Goal: Task Accomplishment & Management: Complete application form

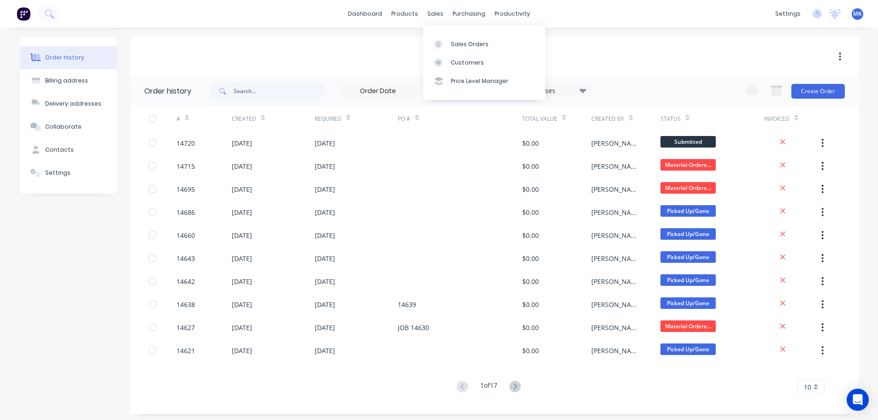
drag, startPoint x: 430, startPoint y: 12, endPoint x: 440, endPoint y: 31, distance: 20.6
click at [430, 12] on div "sales" at bounding box center [435, 14] width 25 height 14
click at [453, 52] on link "Sales Orders" at bounding box center [484, 44] width 122 height 18
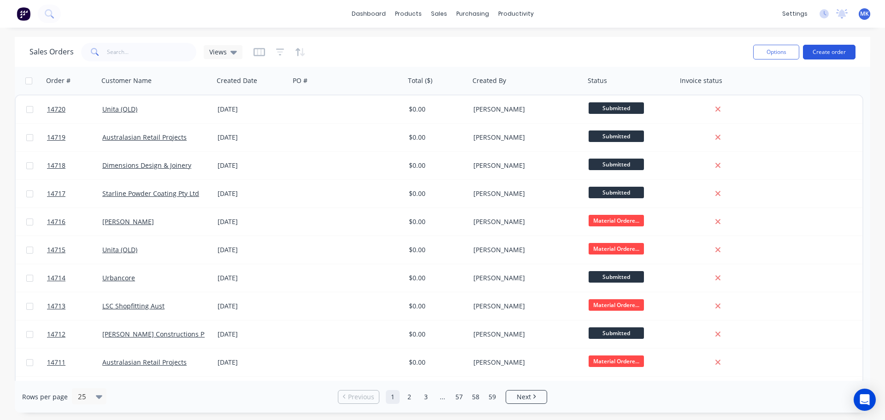
click at [832, 49] on button "Create order" at bounding box center [829, 52] width 53 height 15
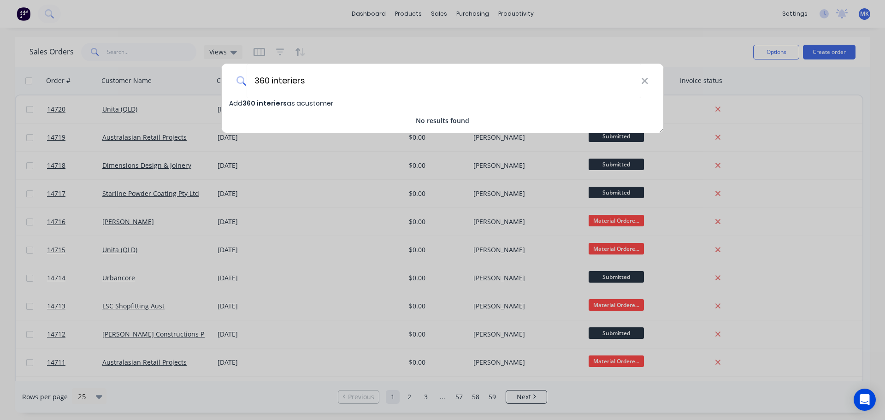
type input "360 interiers"
click at [342, 105] on div "Add 360 interiers as a customer" at bounding box center [443, 103] width 442 height 10
select select "AU"
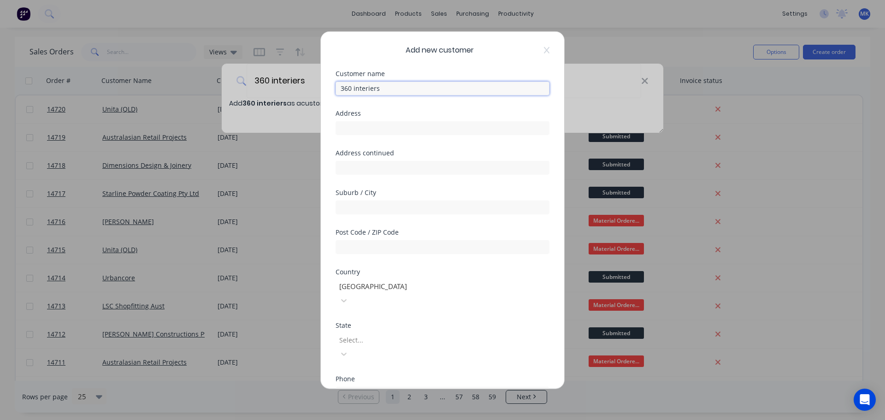
click at [373, 89] on input "360 interiers" at bounding box center [443, 88] width 214 height 14
click at [386, 90] on input "360 interiors" at bounding box center [443, 88] width 214 height 14
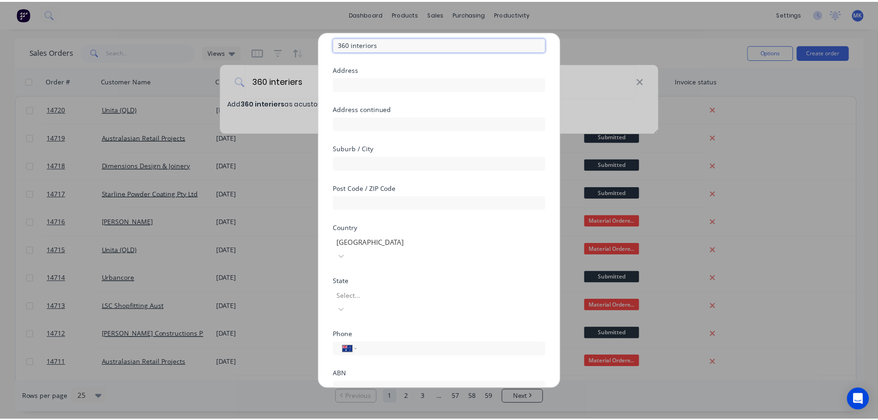
scroll to position [81, 0]
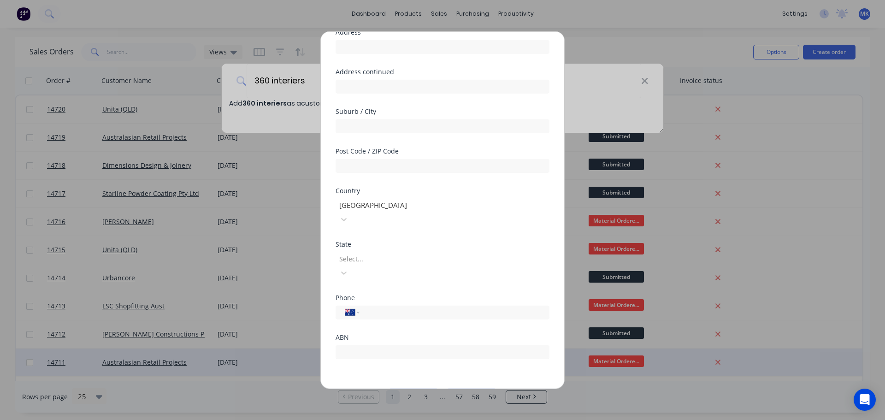
type input "360 interiors"
click at [475, 388] on button "Cancel" at bounding box center [471, 395] width 51 height 15
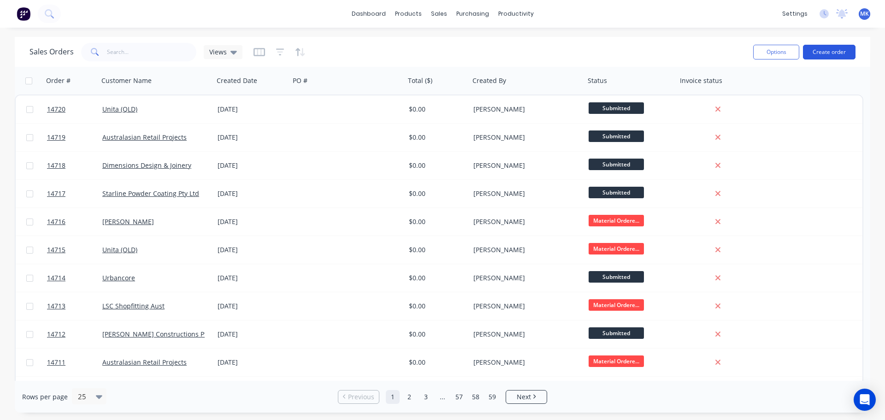
click at [809, 52] on button "Create order" at bounding box center [829, 52] width 53 height 15
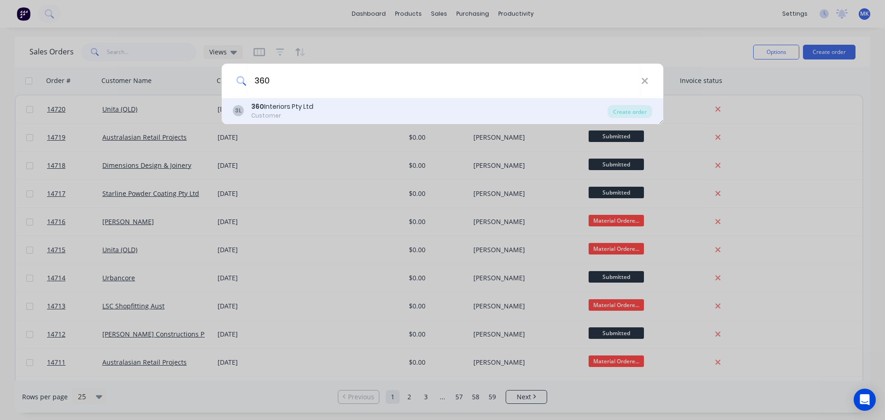
type input "360"
click at [280, 107] on div "360 Interiors Pty Ltd" at bounding box center [282, 107] width 62 height 10
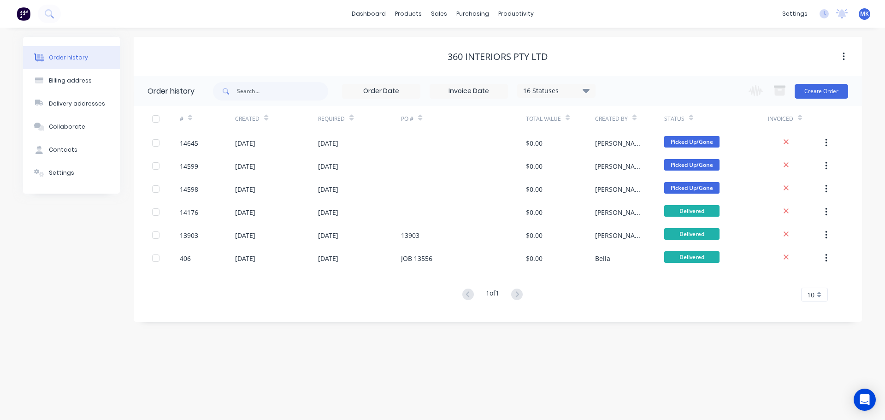
click at [815, 83] on div "Change order status Submitted Material Ordered/[PERSON_NAME] In Production Cont…" at bounding box center [795, 91] width 105 height 30
click at [814, 88] on button "Create Order" at bounding box center [821, 91] width 53 height 15
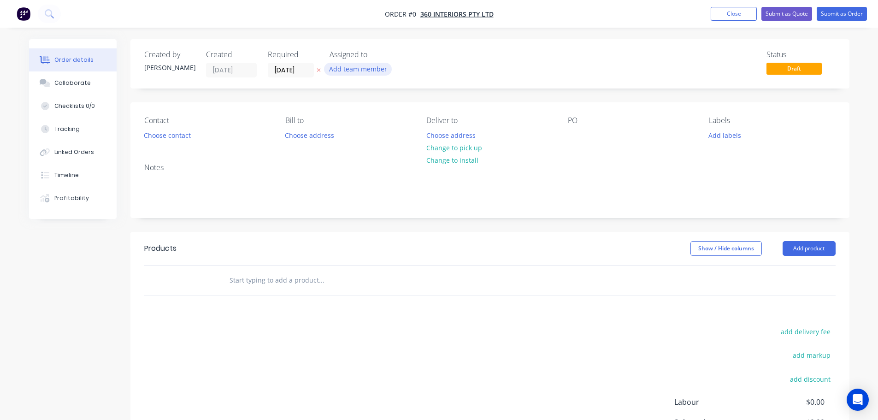
click at [378, 68] on button "Add team member" at bounding box center [358, 69] width 68 height 12
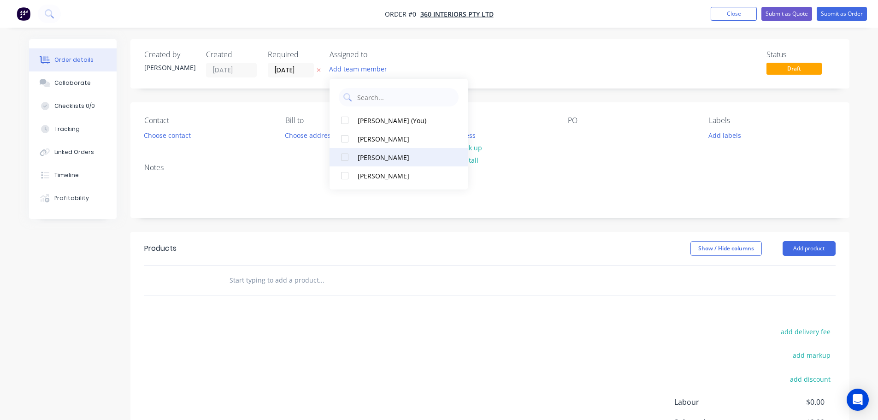
click at [371, 157] on div "[PERSON_NAME]" at bounding box center [404, 158] width 92 height 10
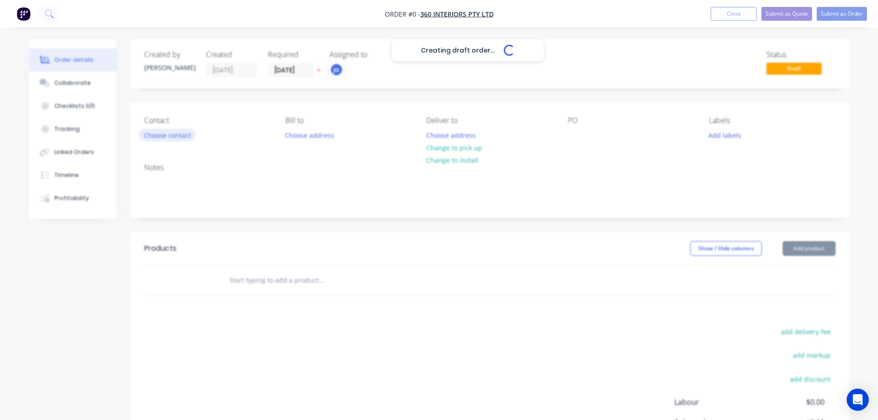
click at [193, 131] on div "Creating draft order... Loading... Order details Collaborate Checklists 0/0 Tra…" at bounding box center [439, 285] width 839 height 492
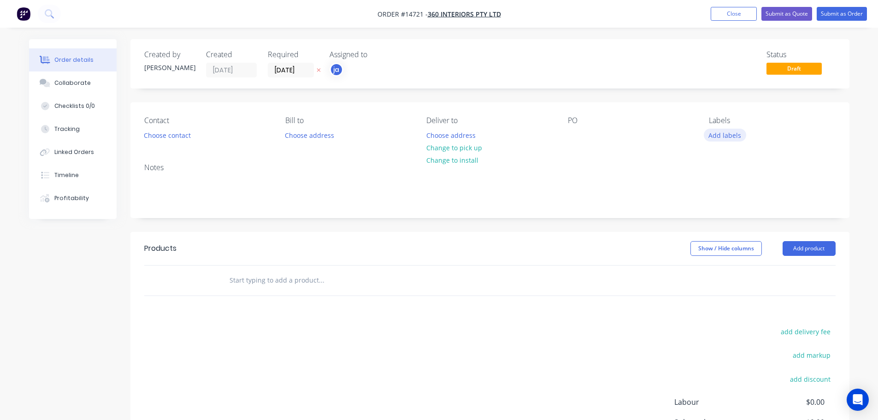
click at [719, 135] on button "Add labels" at bounding box center [725, 135] width 42 height 12
click at [170, 131] on button "Choose contact" at bounding box center [167, 135] width 57 height 12
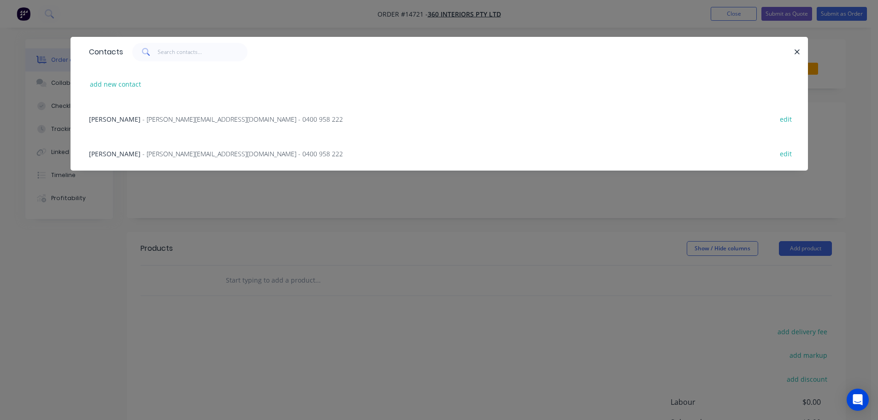
drag, startPoint x: 212, startPoint y: 125, endPoint x: 231, endPoint y: 126, distance: 19.8
click at [212, 125] on div "[PERSON_NAME] - [PERSON_NAME][EMAIL_ADDRESS][DOMAIN_NAME] - 0400 958 222 edit" at bounding box center [439, 118] width 710 height 35
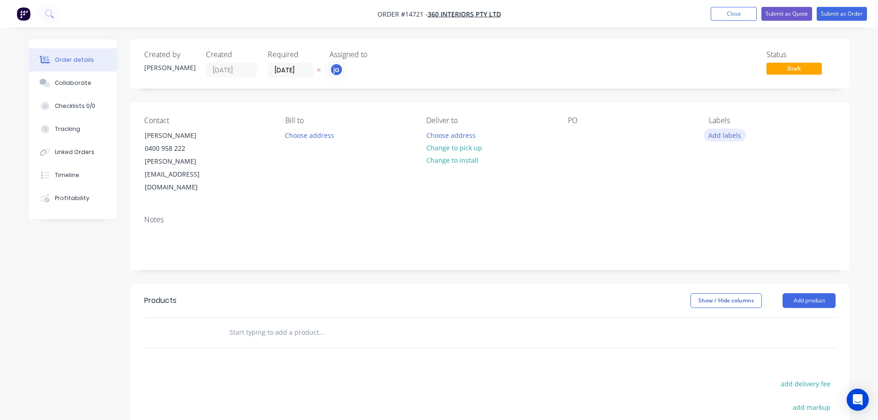
click at [715, 134] on button "Add labels" at bounding box center [725, 135] width 42 height 12
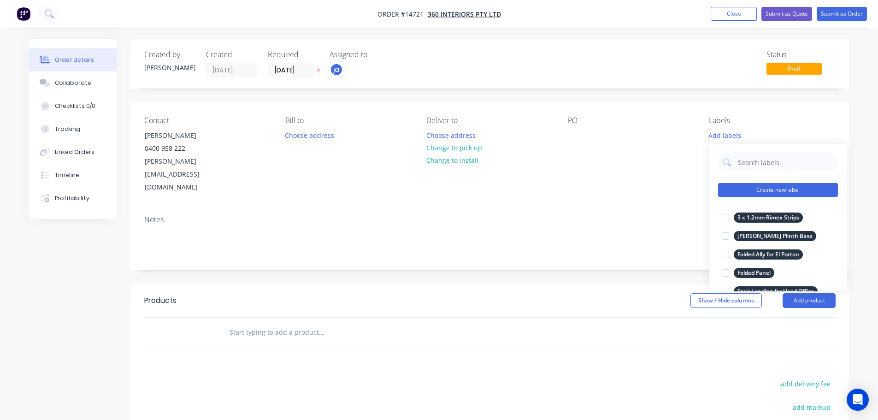
click at [756, 193] on button "Create new label" at bounding box center [778, 190] width 120 height 14
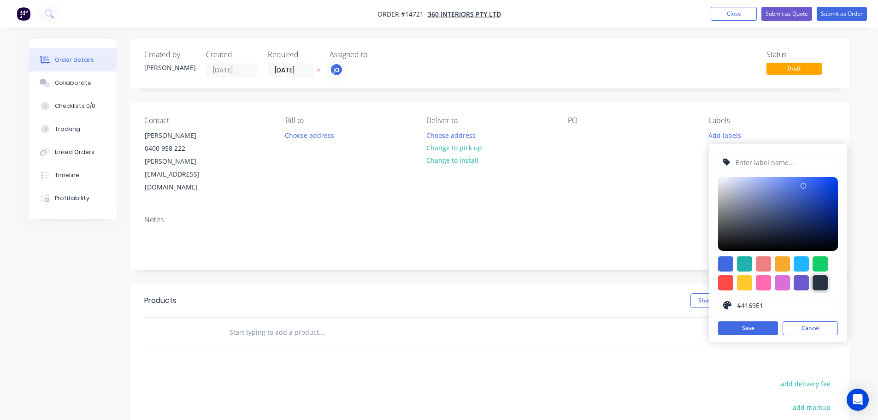
drag, startPoint x: 826, startPoint y: 289, endPoint x: 816, endPoint y: 258, distance: 33.1
click at [826, 289] on div at bounding box center [820, 282] width 15 height 15
type input "#273444"
click at [788, 170] on input "text" at bounding box center [784, 162] width 98 height 18
paste input "Fix Door for 2 Stick"
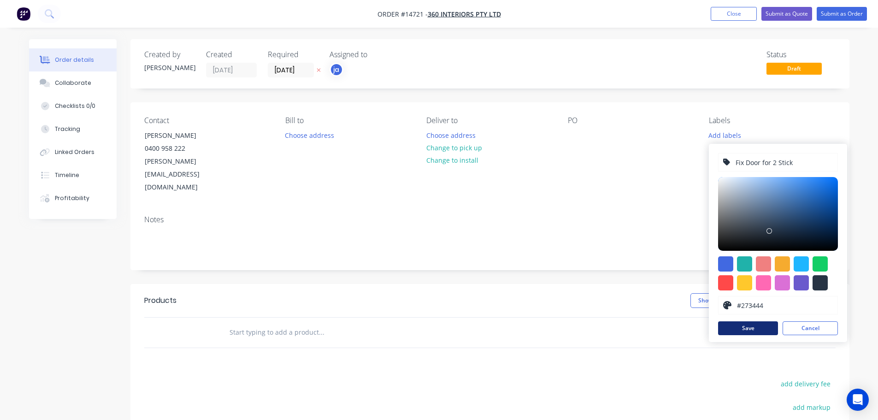
type input "Fix Door for 2 Stick"
click at [763, 329] on button "Save" at bounding box center [748, 328] width 60 height 14
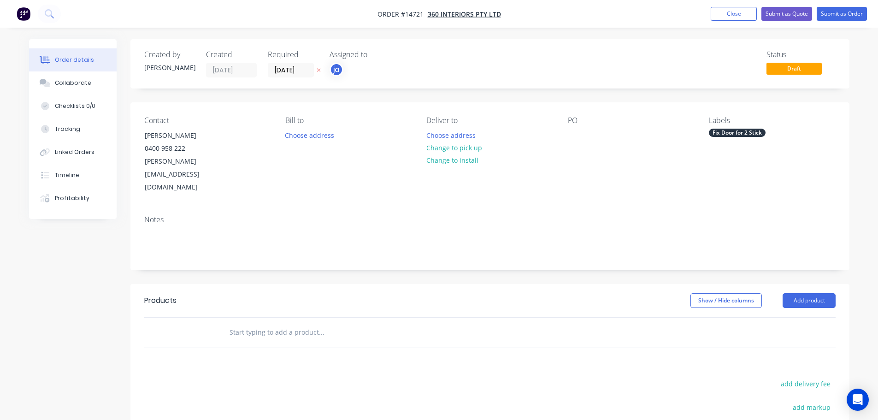
click at [298, 323] on input "text" at bounding box center [321, 332] width 184 height 18
paste input "Fix Door for 2 Stick"
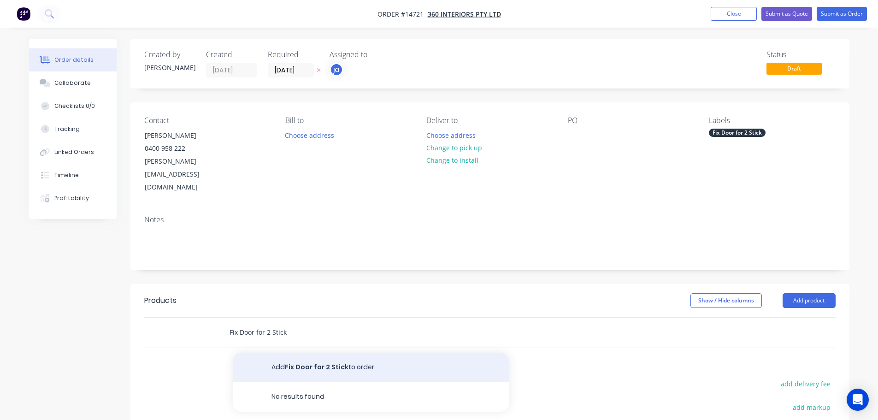
type input "Fix Door for 2 Stick"
drag, startPoint x: 309, startPoint y: 335, endPoint x: 712, endPoint y: 127, distance: 453.3
click at [309, 353] on button "Add Fix Door for 2 Stick to order" at bounding box center [371, 367] width 277 height 29
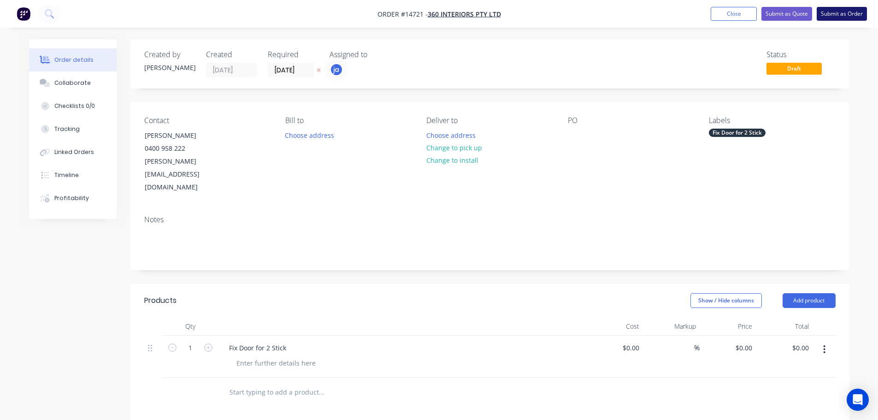
click at [837, 5] on nav "Order #14721 - 360 Interiors Pty Ltd Add product Close Submit as Quote Submit a…" at bounding box center [439, 14] width 878 height 28
click at [837, 9] on button "Submit as Order" at bounding box center [842, 14] width 50 height 14
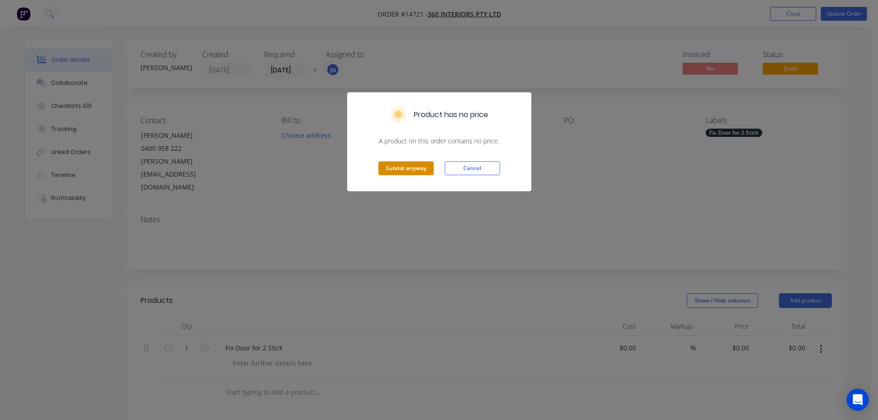
click at [418, 170] on button "Submit anyway" at bounding box center [405, 168] width 55 height 14
